Goal: Task Accomplishment & Management: Use online tool/utility

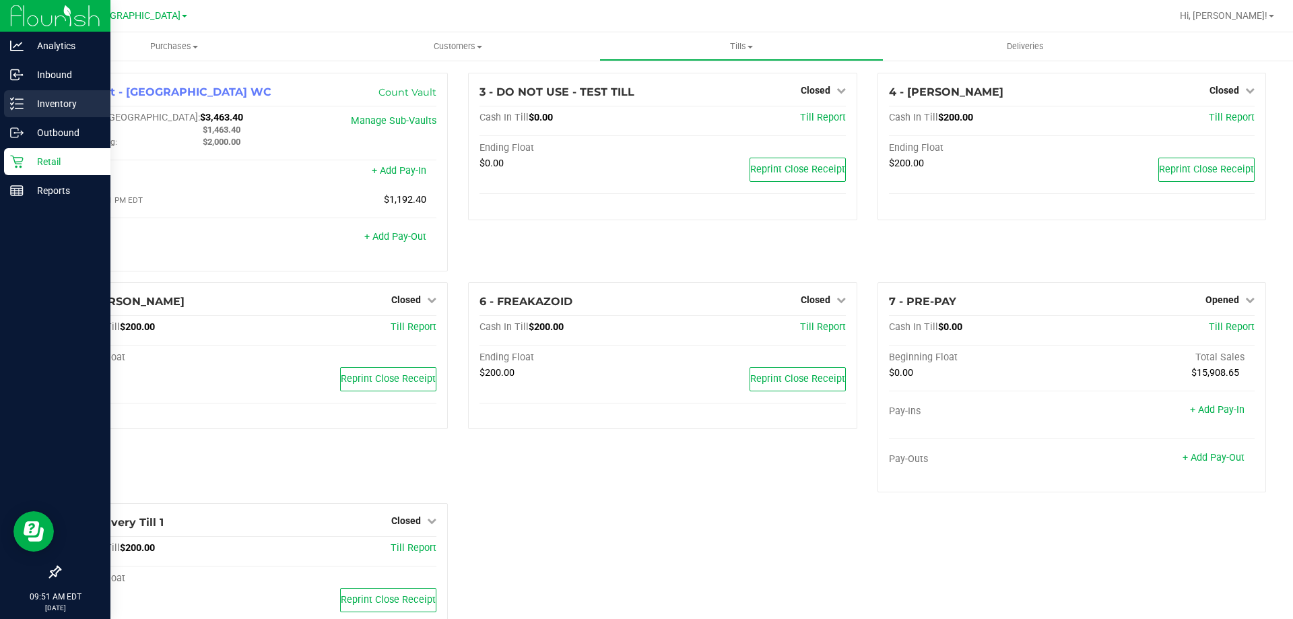
click at [67, 95] on div "Inventory" at bounding box center [57, 103] width 106 height 27
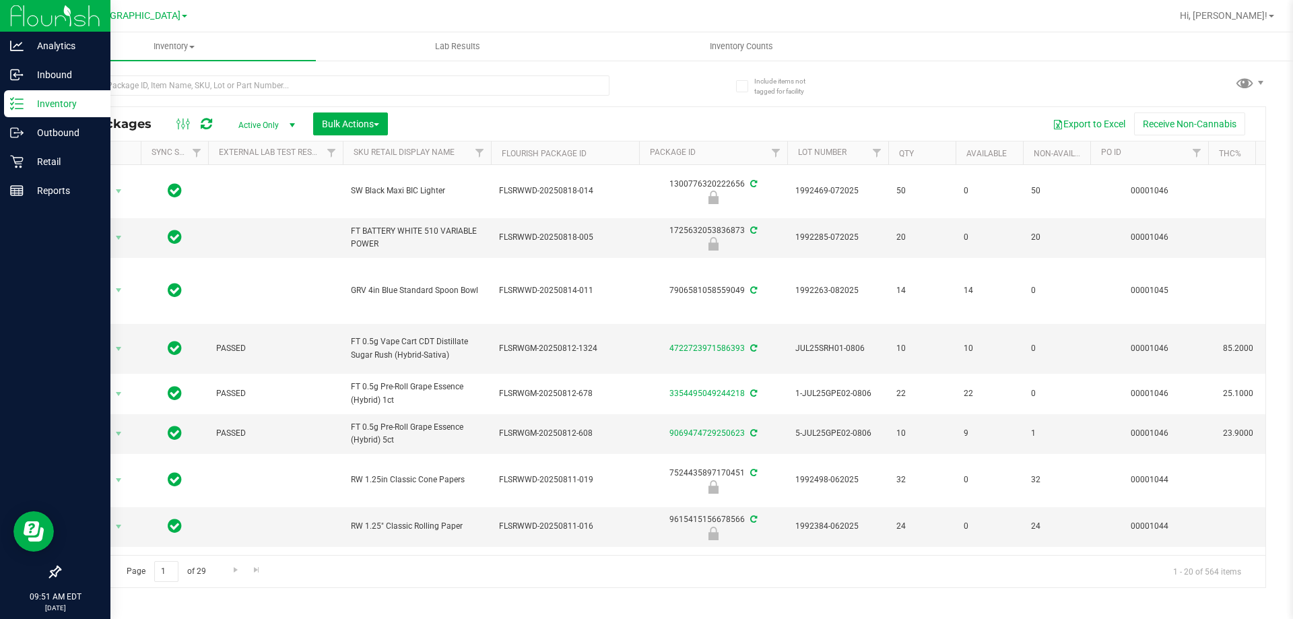
click at [263, 71] on div at bounding box center [360, 84] width 603 height 43
click at [263, 78] on input "text" at bounding box center [334, 85] width 550 height 20
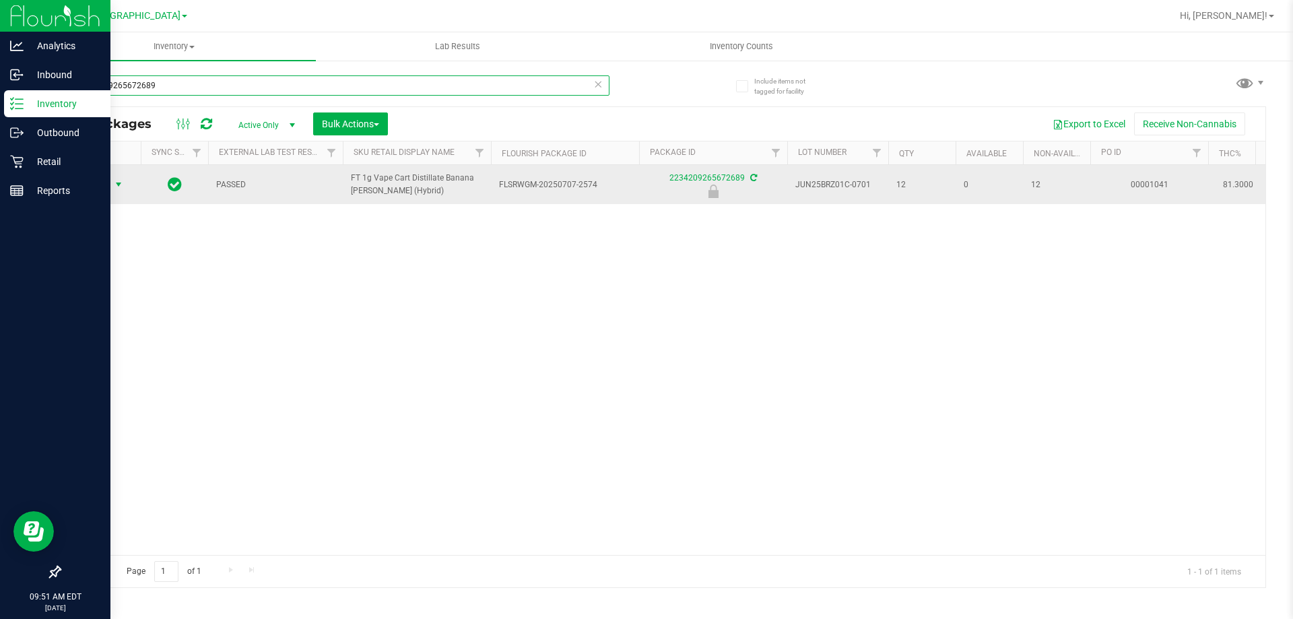
type input "2234209265672689"
click at [111, 183] on span "select" at bounding box center [118, 184] width 17 height 19
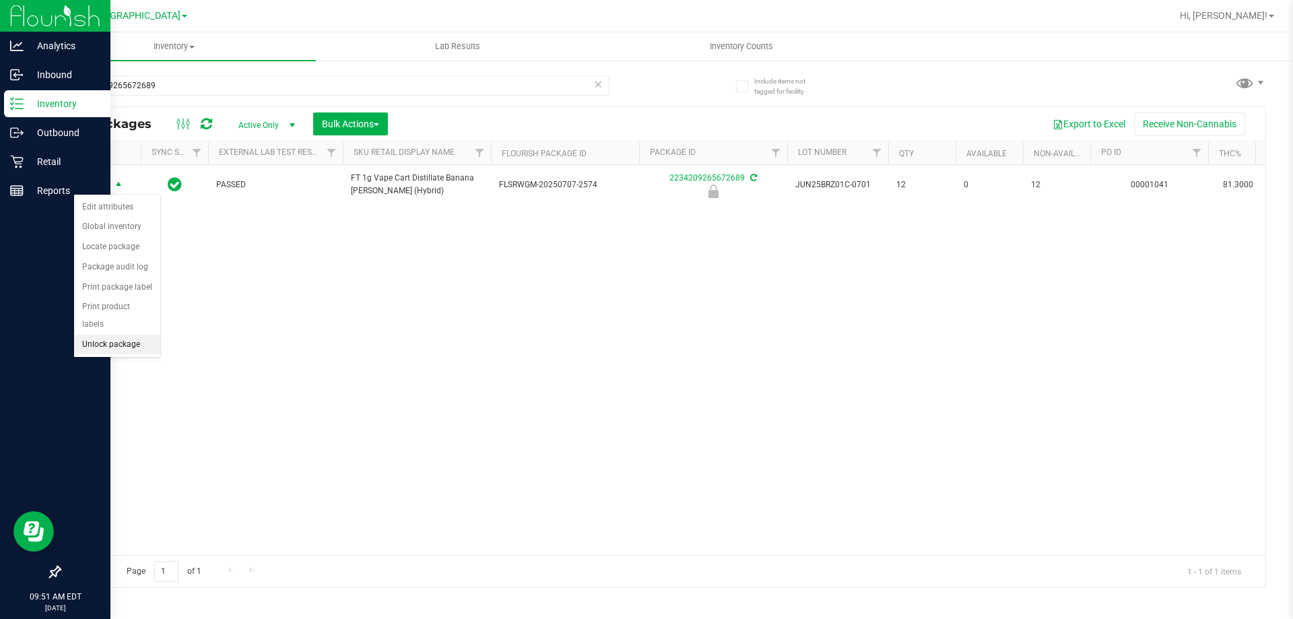
click at [111, 335] on li "Unlock package" at bounding box center [117, 345] width 86 height 20
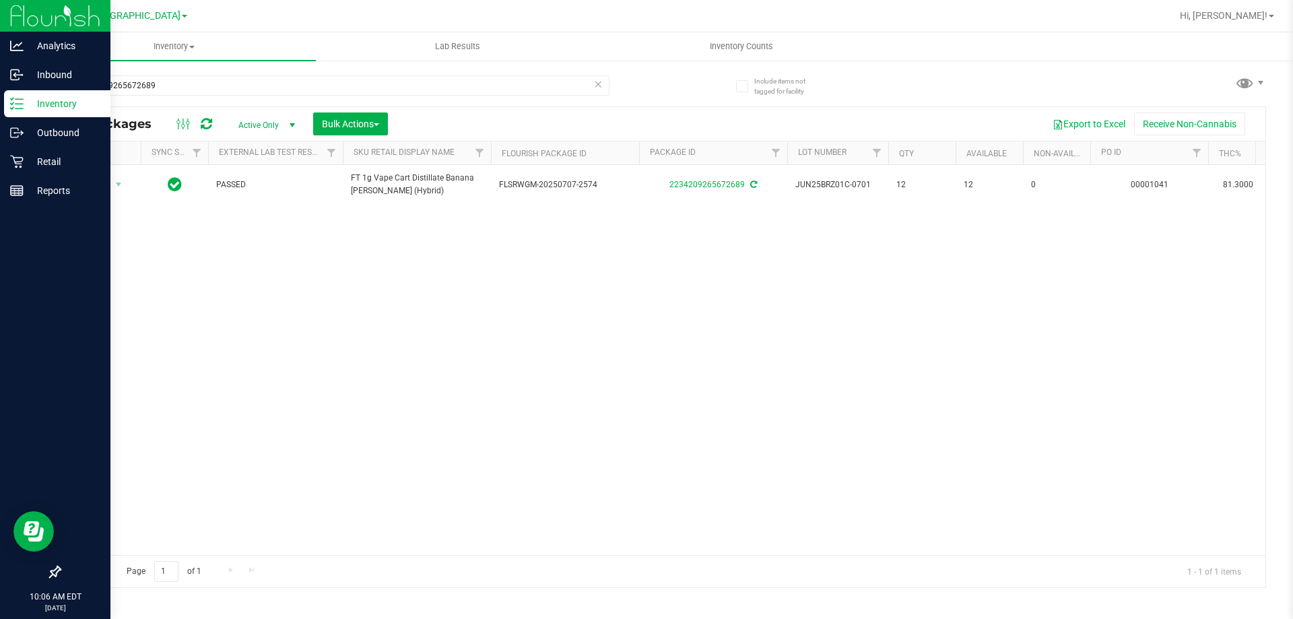
click at [72, 106] on p "Inventory" at bounding box center [64, 104] width 81 height 16
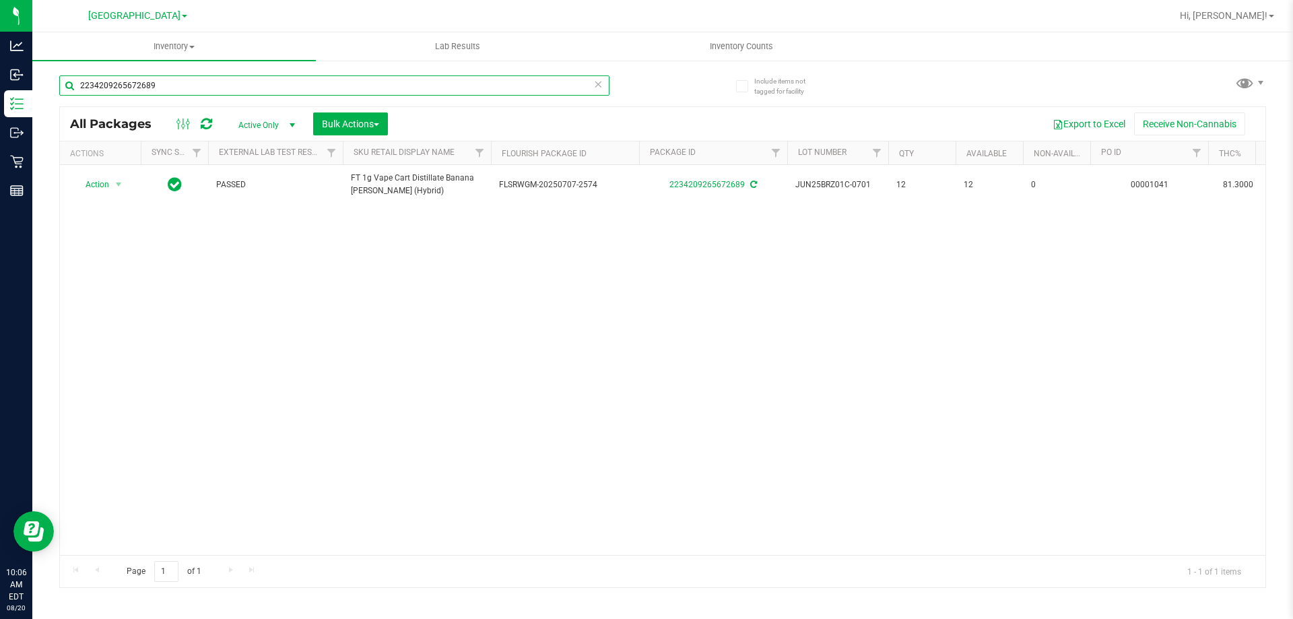
click at [193, 92] on input "2234209265672689" at bounding box center [334, 85] width 550 height 20
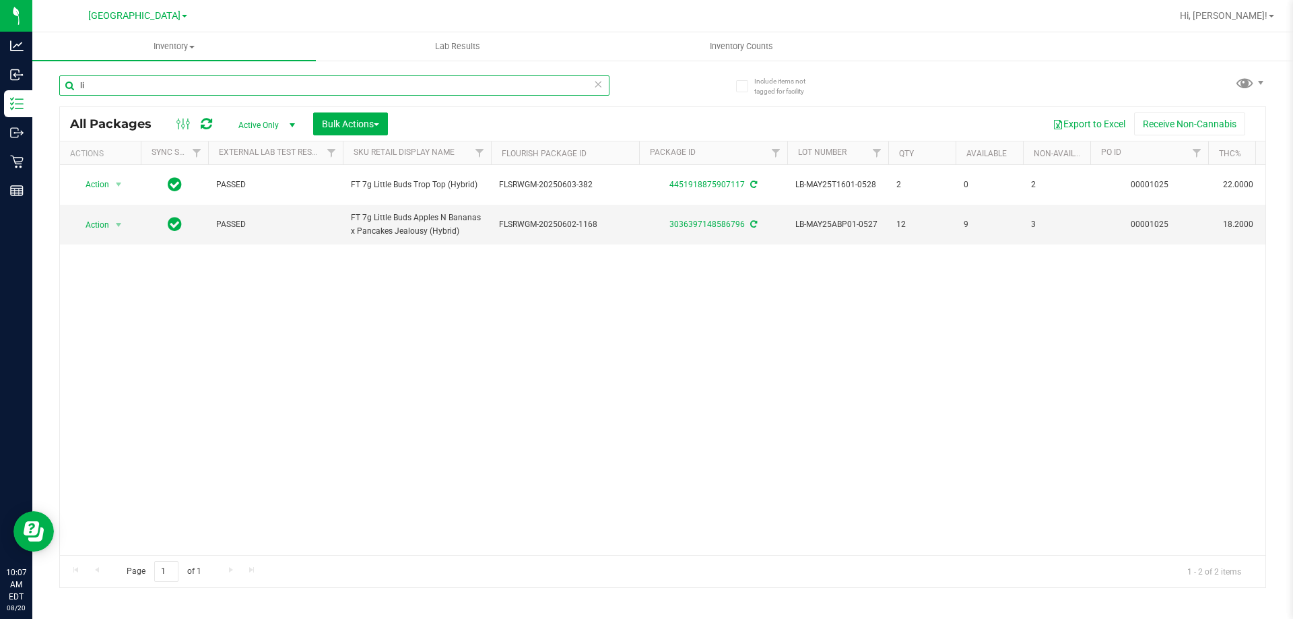
type input "l"
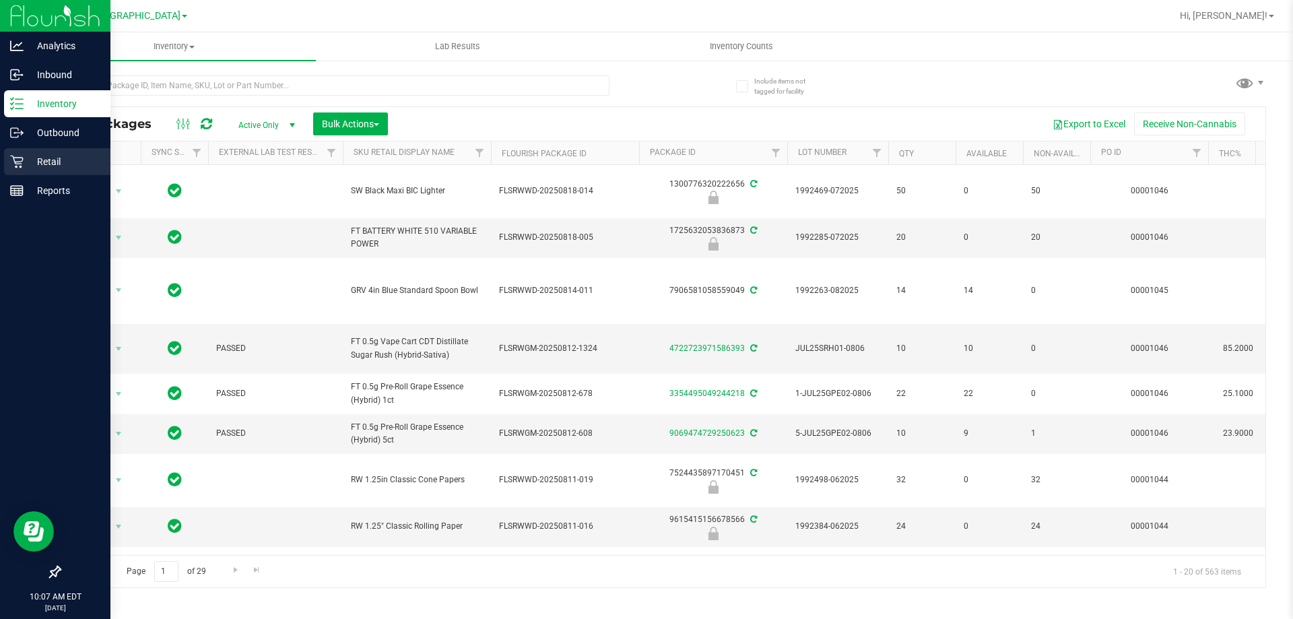
click at [60, 150] on div "Retail" at bounding box center [57, 161] width 106 height 27
